Goal: Download file/media

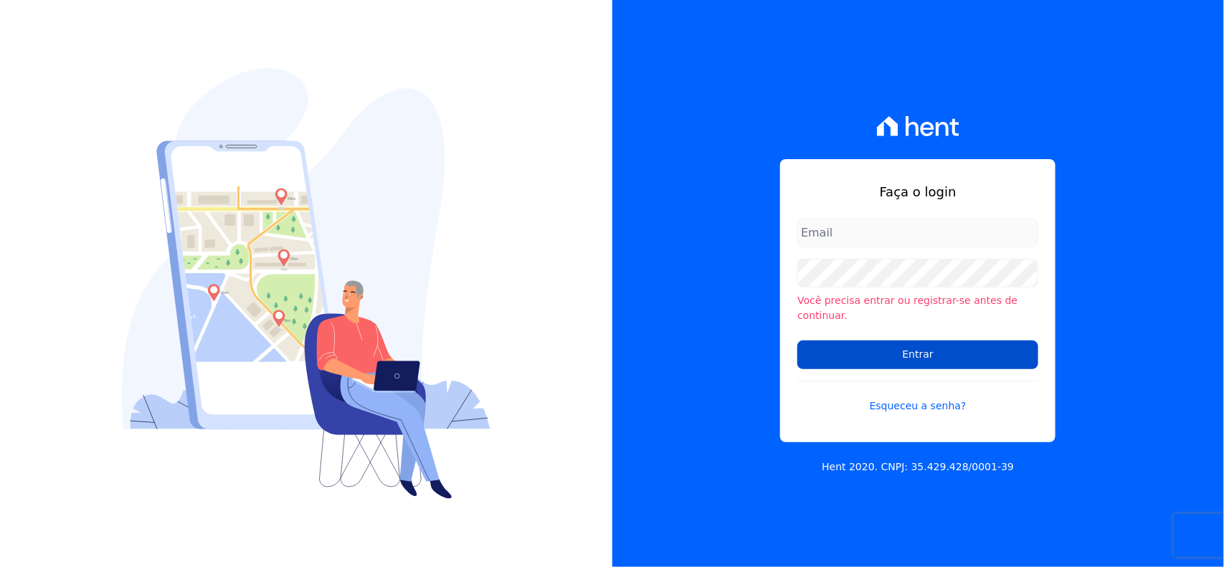
type input "[EMAIL_ADDRESS][DOMAIN_NAME]"
click at [929, 357] on input "Entrar" at bounding box center [917, 355] width 241 height 29
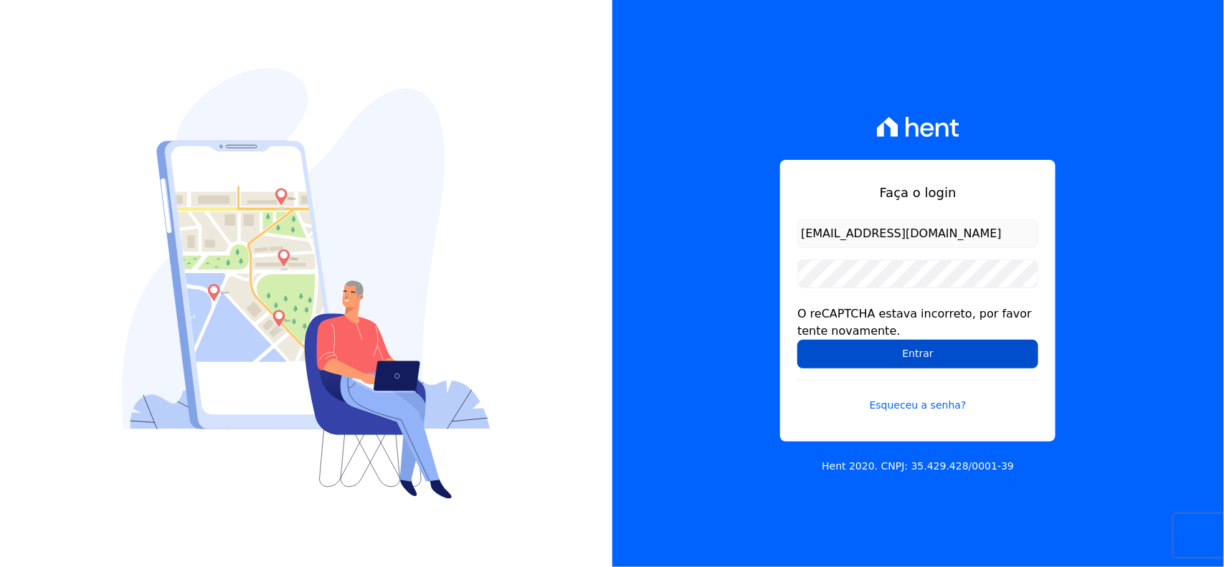
click at [932, 353] on input "Entrar" at bounding box center [917, 354] width 241 height 29
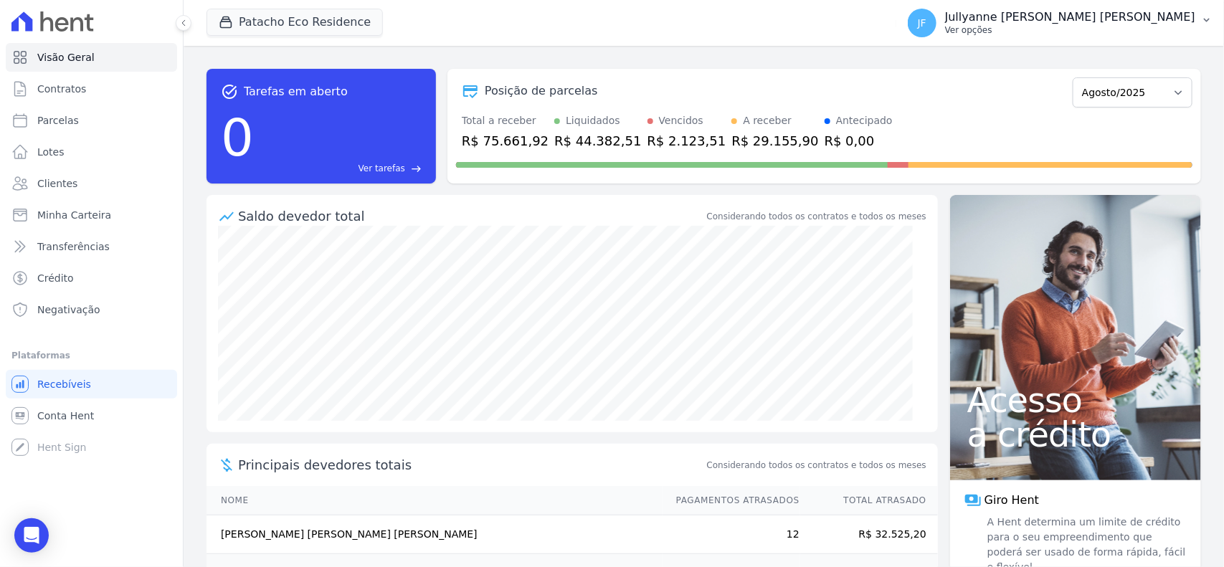
click at [1178, 13] on p "Jullyanne [PERSON_NAME] [PERSON_NAME]" at bounding box center [1070, 17] width 250 height 14
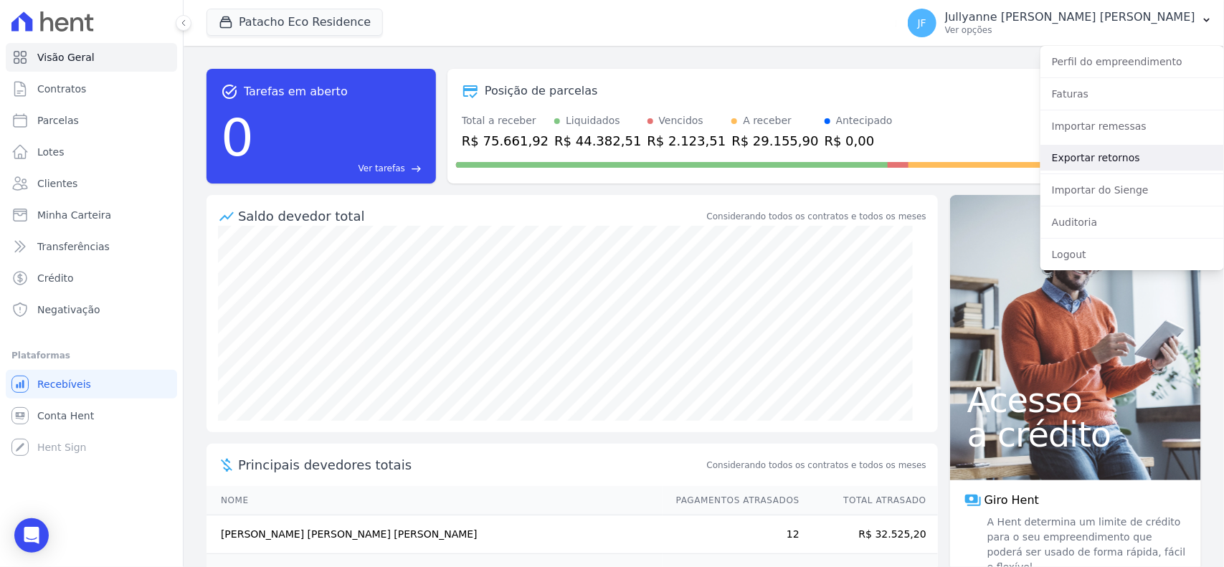
click at [1076, 165] on link "Exportar retornos" at bounding box center [1133, 158] width 184 height 26
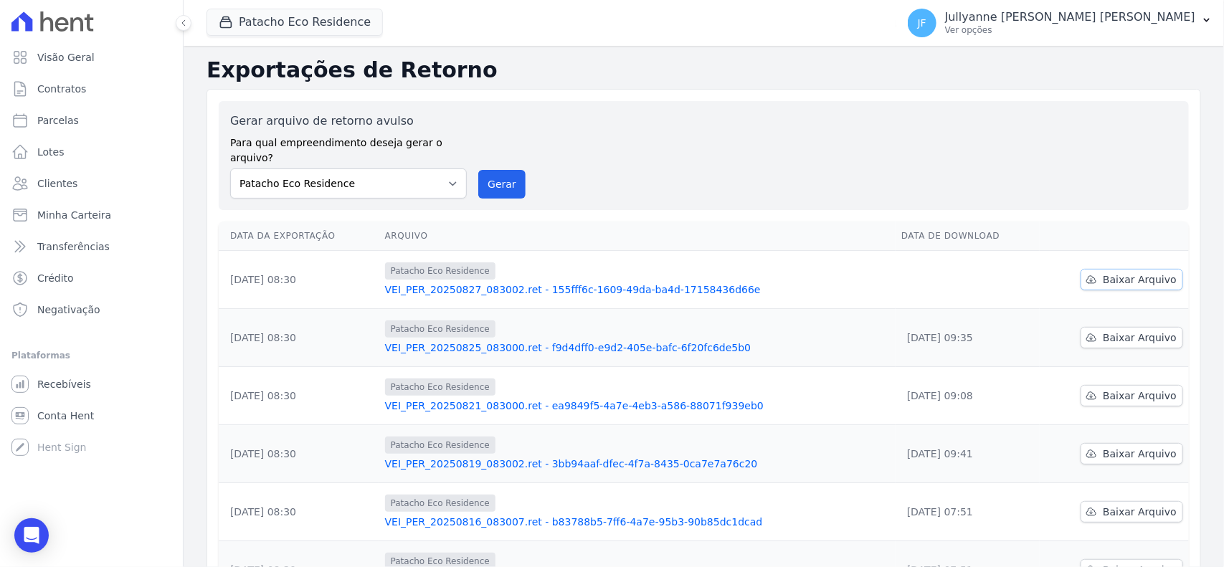
click at [1155, 273] on span "Baixar Arquivo" at bounding box center [1140, 280] width 74 height 14
